Goal: Information Seeking & Learning: Check status

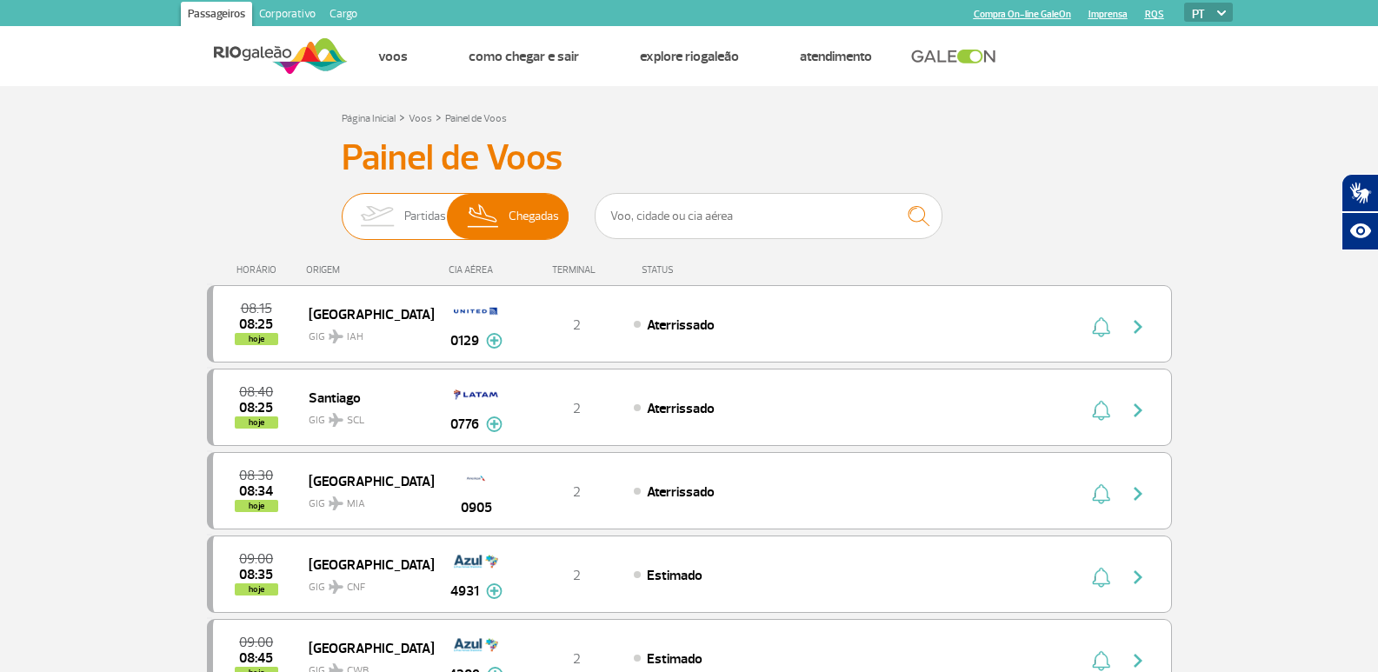
click at [482, 217] on img at bounding box center [483, 216] width 51 height 45
click at [342, 208] on input "Partidas Chegadas" at bounding box center [342, 208] width 0 height 0
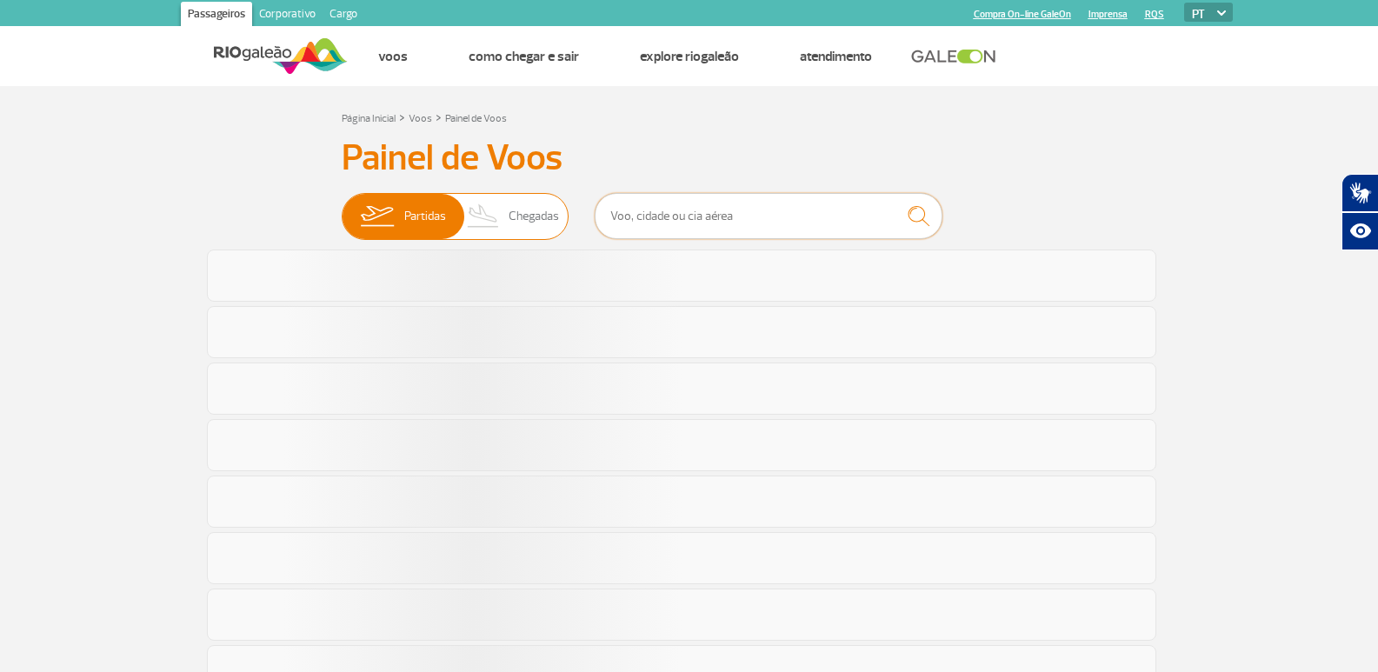
drag, startPoint x: 677, startPoint y: 217, endPoint x: 471, endPoint y: 217, distance: 206.0
click at [677, 217] on input "text" at bounding box center [769, 216] width 348 height 46
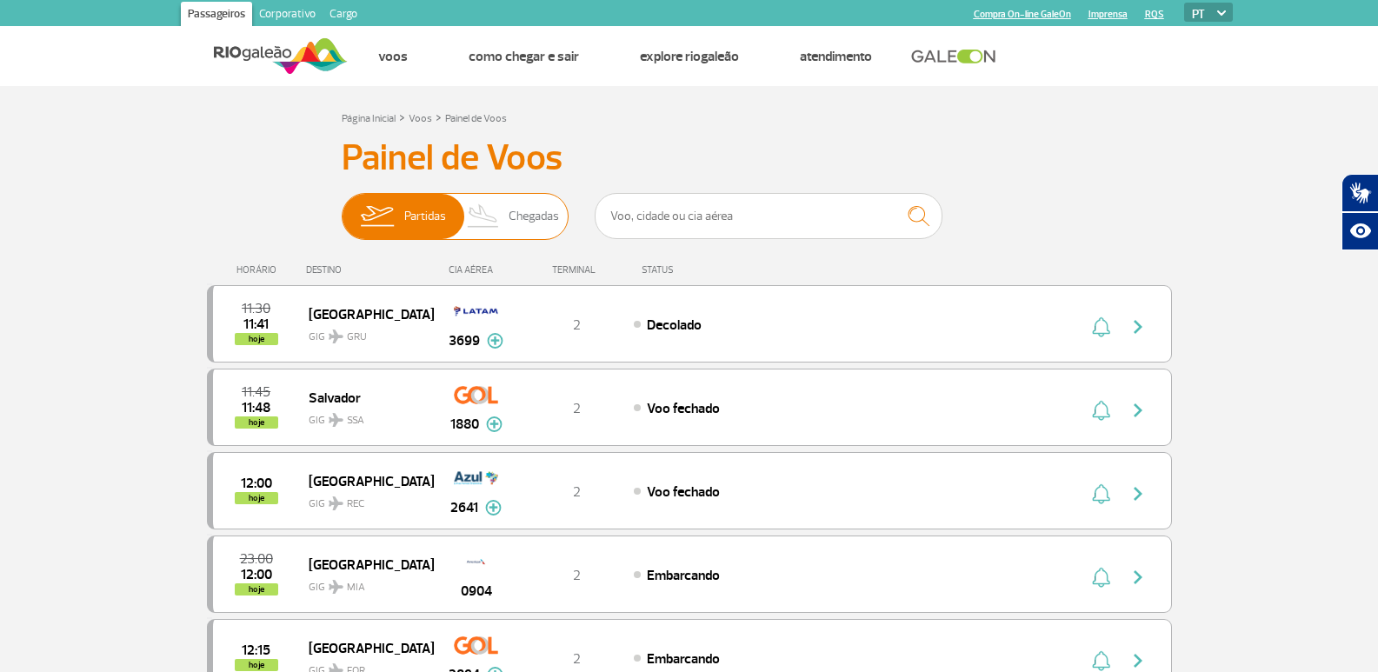
click at [521, 217] on span "Chegadas" at bounding box center [534, 216] width 50 height 45
click at [342, 208] on input "Partidas Chegadas" at bounding box center [342, 208] width 0 height 0
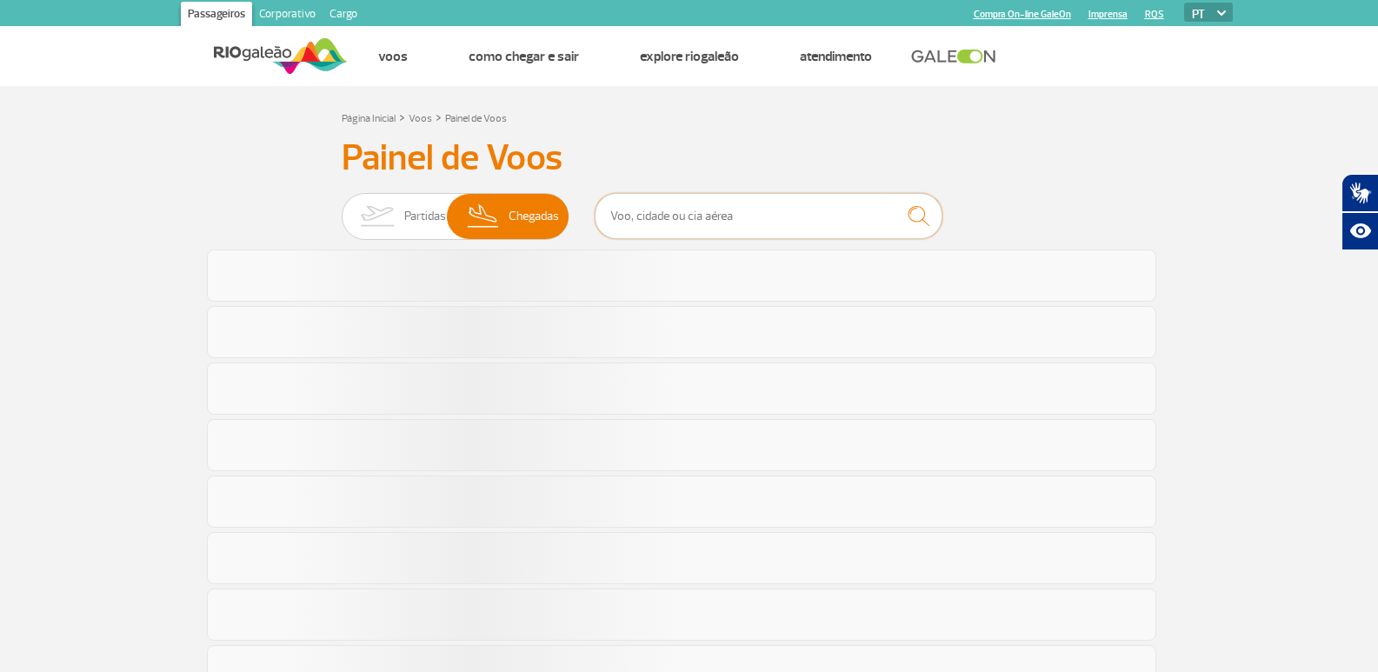
click at [728, 217] on input "text" at bounding box center [769, 216] width 348 height 46
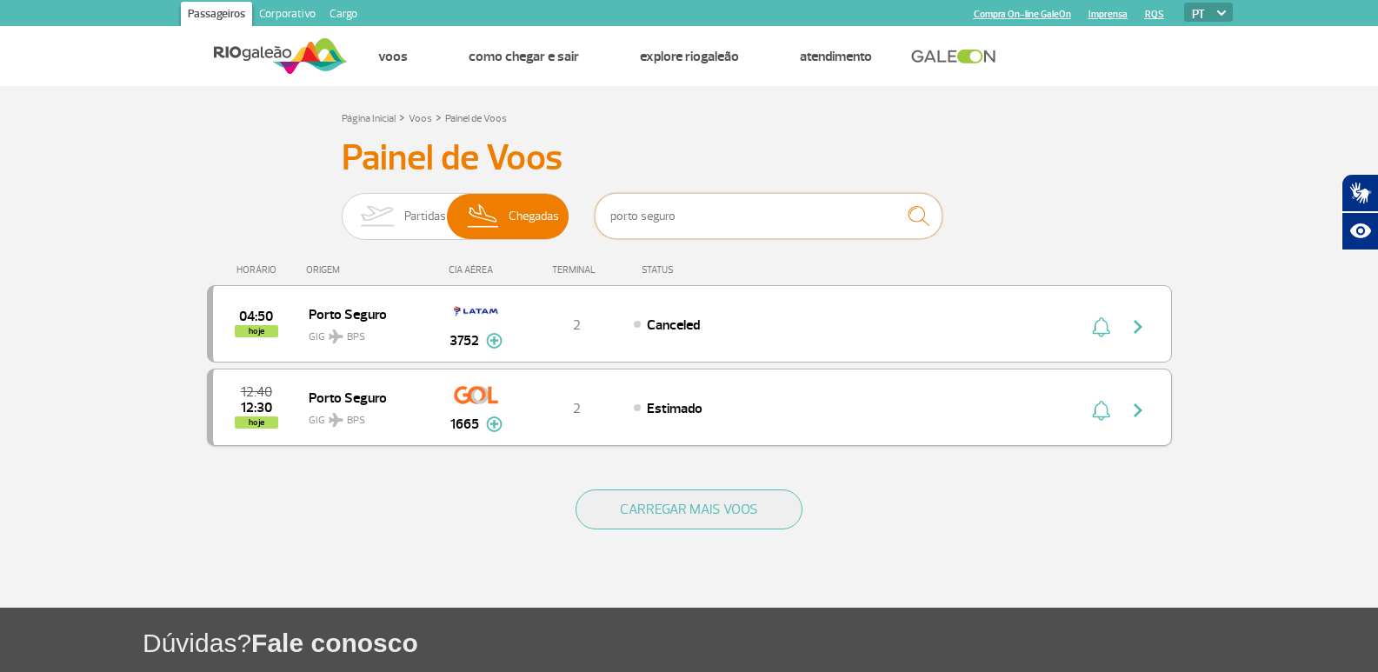
type input "porto seguro"
click at [334, 409] on span "GIG BPS" at bounding box center [364, 415] width 111 height 25
click at [1135, 409] on img "button" at bounding box center [1138, 410] width 21 height 21
drag, startPoint x: 453, startPoint y: 423, endPoint x: 489, endPoint y: 425, distance: 35.7
click at [489, 425] on div "1665" at bounding box center [476, 424] width 52 height 21
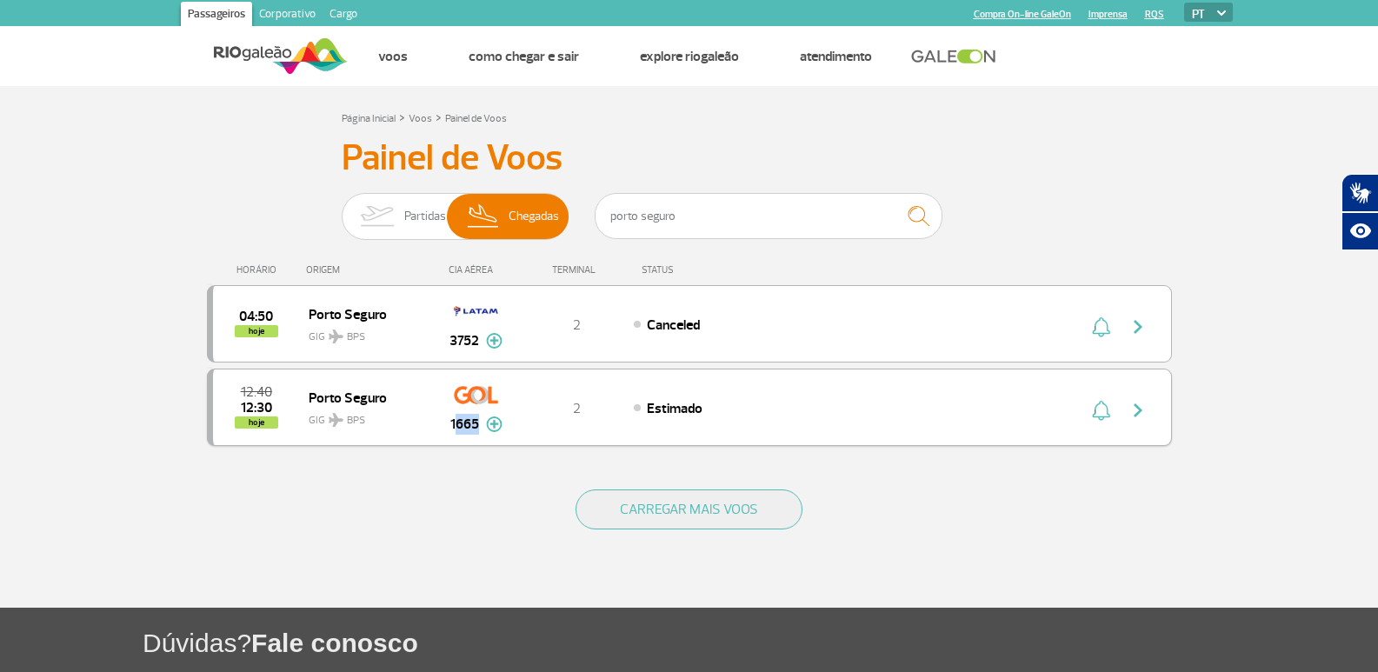
click at [465, 423] on span "1665" at bounding box center [464, 424] width 29 height 21
drag, startPoint x: 478, startPoint y: 424, endPoint x: 446, endPoint y: 418, distance: 32.7
click at [446, 418] on div "1665" at bounding box center [476, 407] width 86 height 55
copy span "1665"
click at [1070, 203] on div "Painel de Voos Partidas Chegadas porto seguro 04:50 hoje [GEOGRAPHIC_DATA] BPS …" at bounding box center [689, 301] width 965 height 331
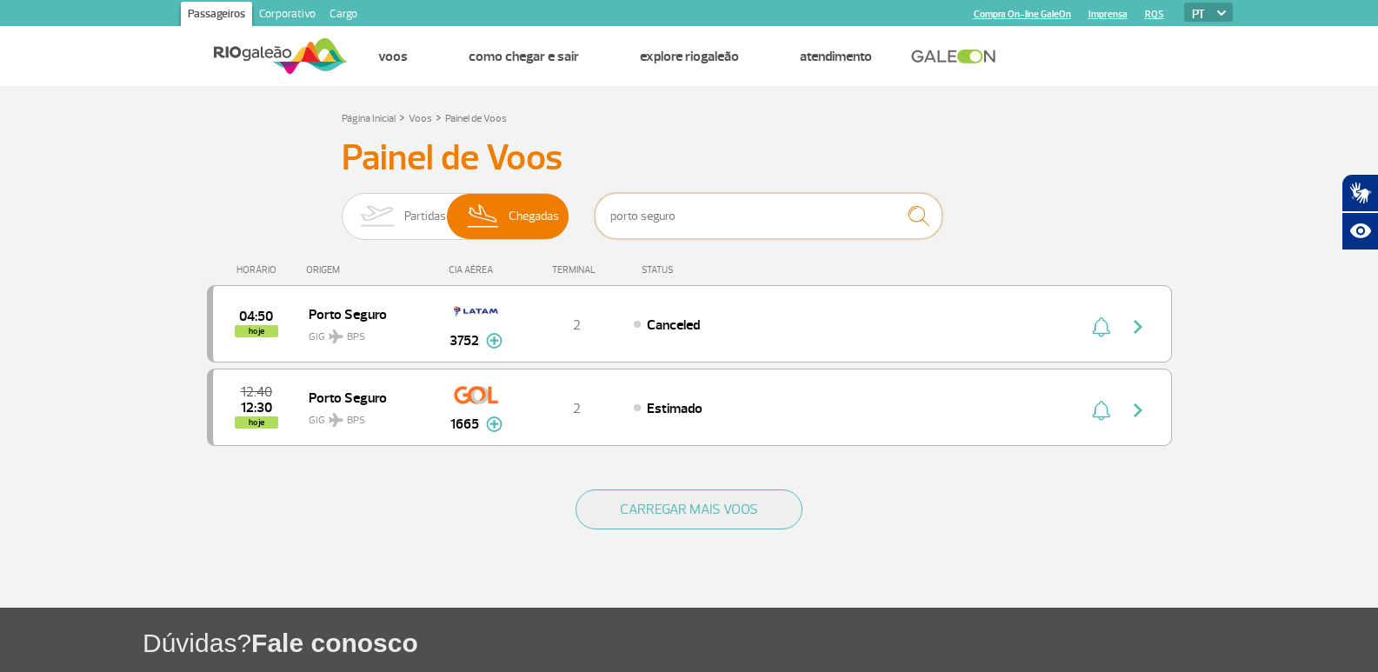
drag, startPoint x: 693, startPoint y: 213, endPoint x: 548, endPoint y: 191, distance: 146.8
click at [548, 191] on div "Painel de Voos Partidas Chegadas porto seguro 04:50 hoje [GEOGRAPHIC_DATA] BPS …" at bounding box center [689, 301] width 965 height 331
